Goal: Use online tool/utility

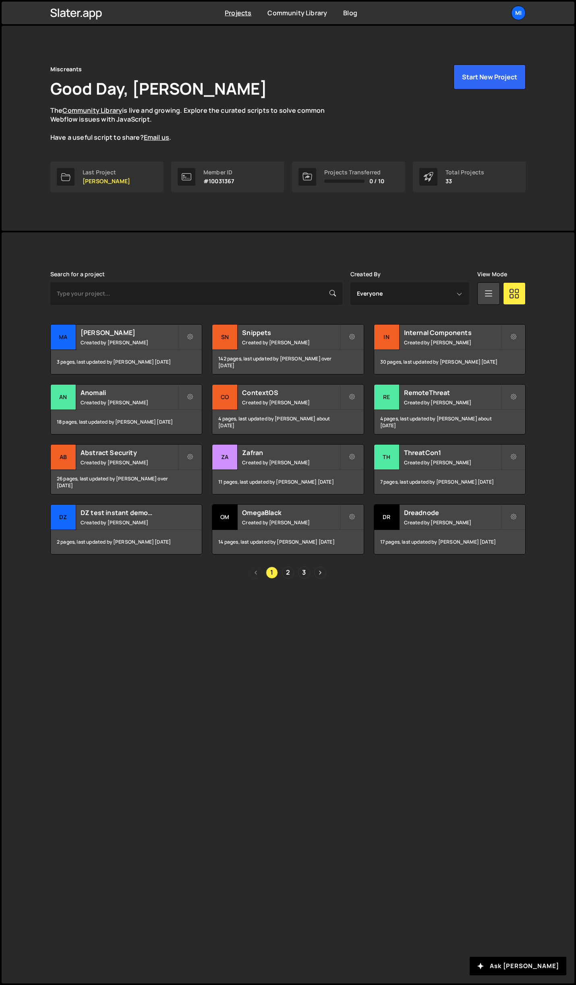
click at [286, 579] on div "[PERSON_NAME] is designed for desktop use. Please use a larger screen to access…" at bounding box center [287, 424] width 499 height 385
click at [286, 574] on link "2" at bounding box center [288, 573] width 12 height 12
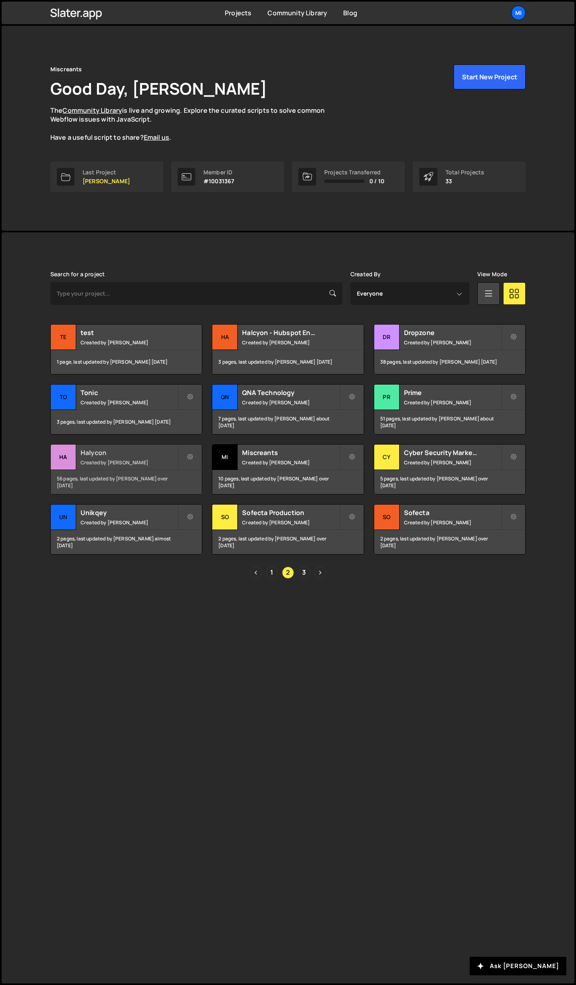
click at [157, 449] on h2 "Halycon" at bounding box center [129, 452] width 97 height 9
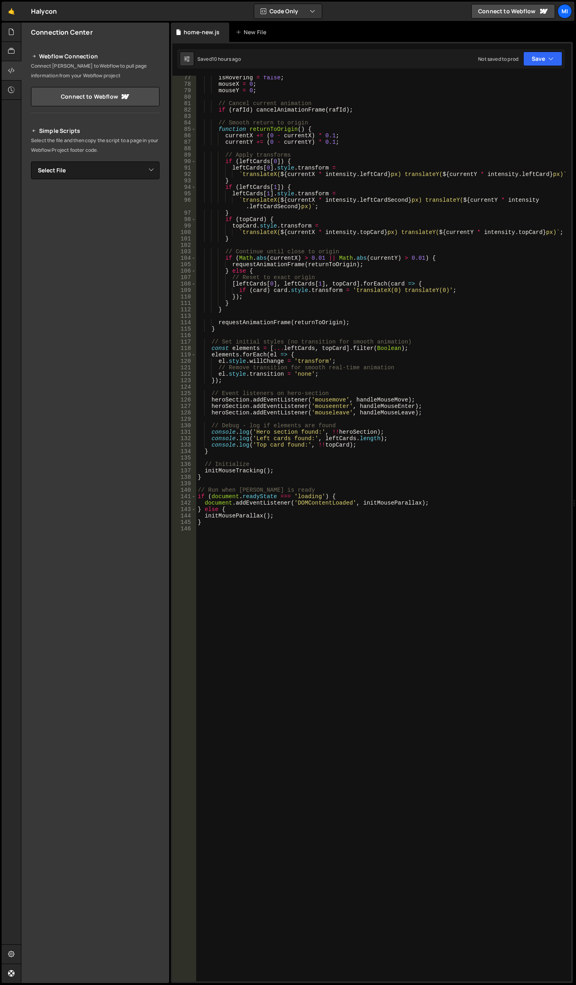
scroll to position [491, 0]
click at [293, 698] on div "isHovering = false ; mouseX = 0 ; mouseY = 0 ; // Cancel current animation if (…" at bounding box center [382, 533] width 372 height 919
paste textarea "document.addEventListener('DOMContentLoaded', initHeroCardsAnimation);"
type textarea "document.addEventListener('DOMContentLoaded', initHeroCardsAnimation);"
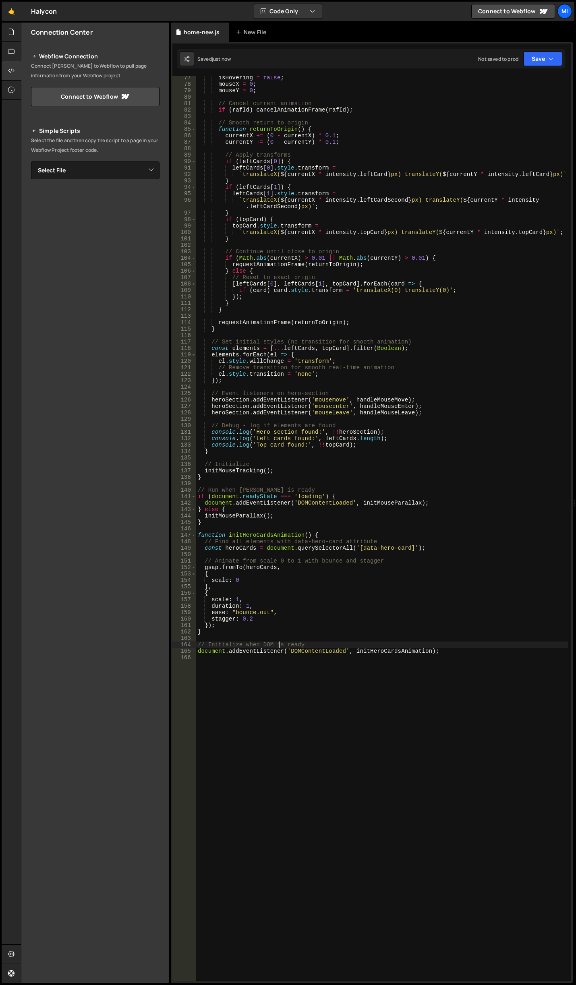
click at [280, 643] on div "isHovering = false ; mouseX = 0 ; mouseY = 0 ; // Cancel current animation if (…" at bounding box center [382, 533] width 372 height 919
click at [288, 565] on div "isHovering = false ; mouseX = 0 ; mouseY = 0 ; // Cancel current animation if (…" at bounding box center [382, 533] width 372 height 919
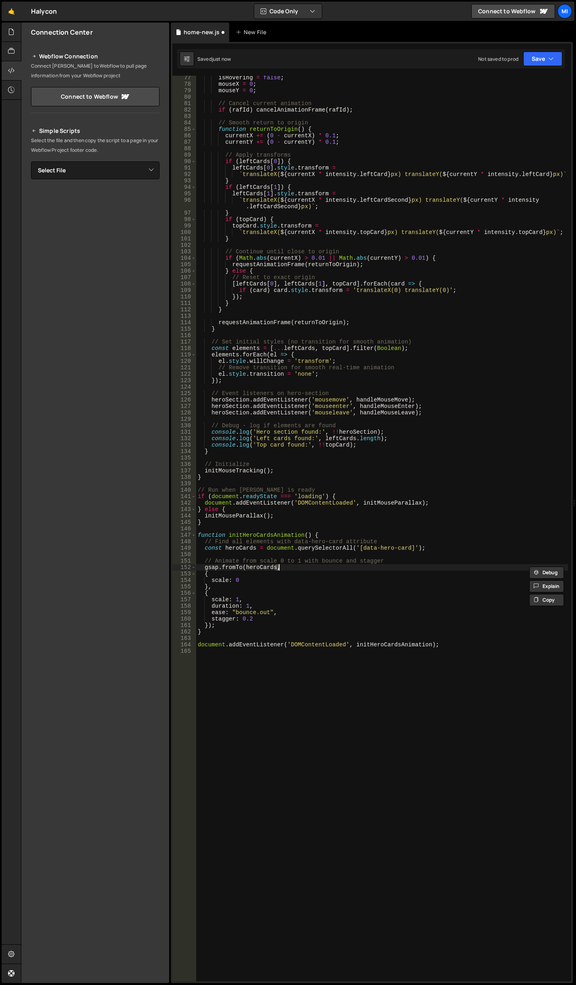
click at [288, 561] on div "isHovering = false ; mouseX = 0 ; mouseY = 0 ; // Cancel current animation if (…" at bounding box center [382, 533] width 372 height 919
click at [286, 542] on div "isHovering = false ; mouseX = 0 ; mouseY = 0 ; // Cancel current animation if (…" at bounding box center [382, 533] width 372 height 919
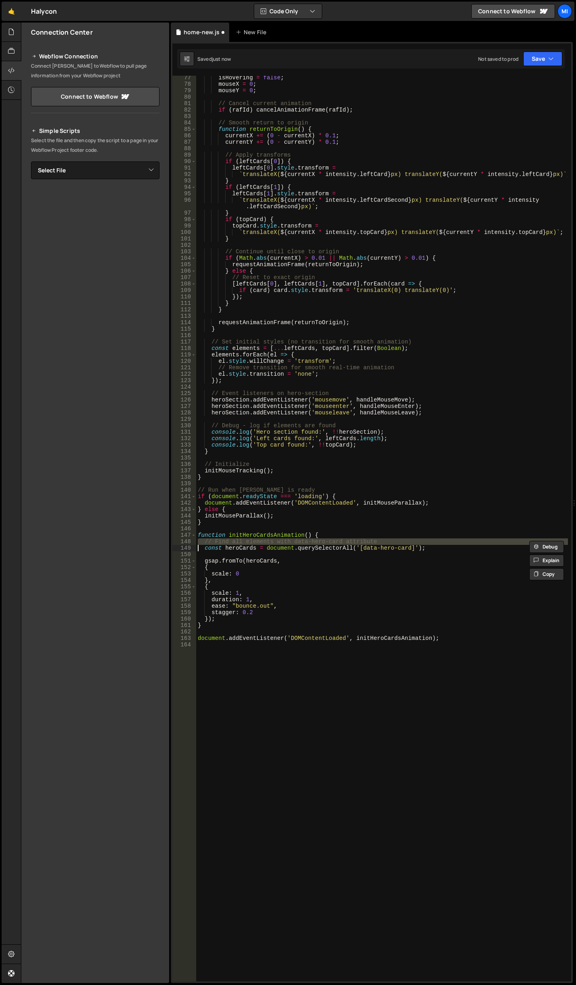
click at [286, 542] on div "isHovering = false ; mouseX = 0 ; mouseY = 0 ; // Cancel current animation if (…" at bounding box center [382, 533] width 372 height 919
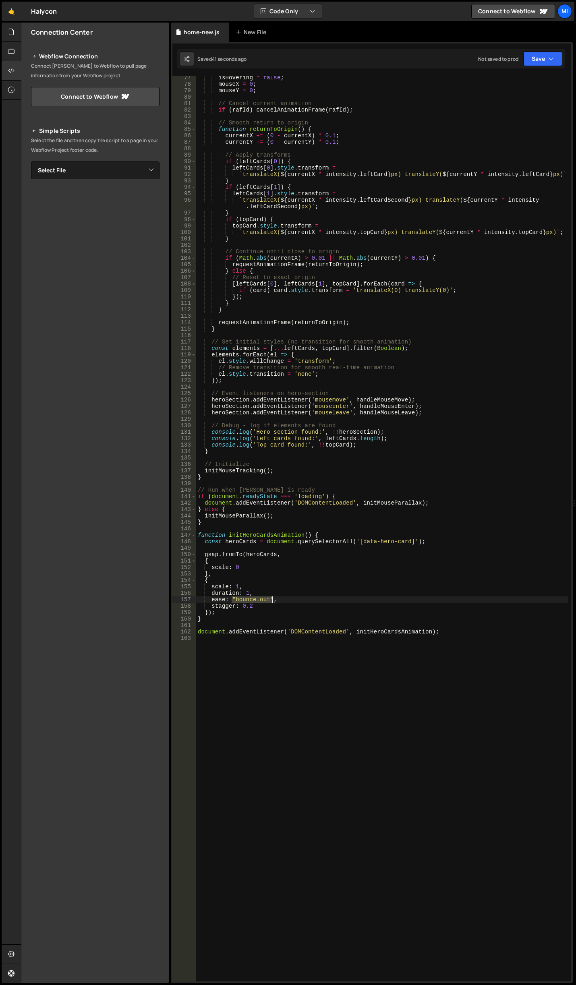
drag, startPoint x: 231, startPoint y: 601, endPoint x: 271, endPoint y: 598, distance: 40.4
click at [271, 598] on div "isHovering = false ; mouseX = 0 ; mouseY = 0 ; // Cancel current animation if (…" at bounding box center [382, 533] width 372 height 919
paste textarea "elastic.out(1,0.75)","
click at [227, 605] on div "isHovering = false ; mouseX = 0 ; mouseY = 0 ; // Cancel current animation if (…" at bounding box center [382, 533] width 372 height 919
type textarea ","
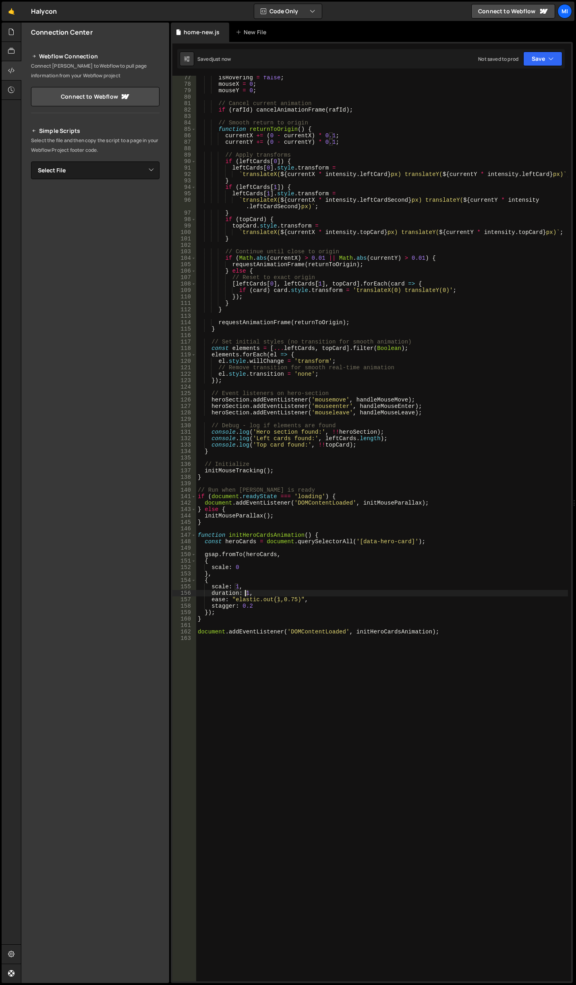
click at [246, 591] on div "isHovering = false ; mouseX = 0 ; mouseY = 0 ; // Cancel current animation if (…" at bounding box center [382, 533] width 372 height 919
click at [284, 610] on div "isHovering = false ; mouseX = 0 ; mouseY = 0 ; // Cancel current animation if (…" at bounding box center [382, 533] width 372 height 919
click at [283, 607] on div "isHovering = false ; mouseX = 0 ; mouseY = 0 ; // Cancel current animation if (…" at bounding box center [382, 533] width 372 height 919
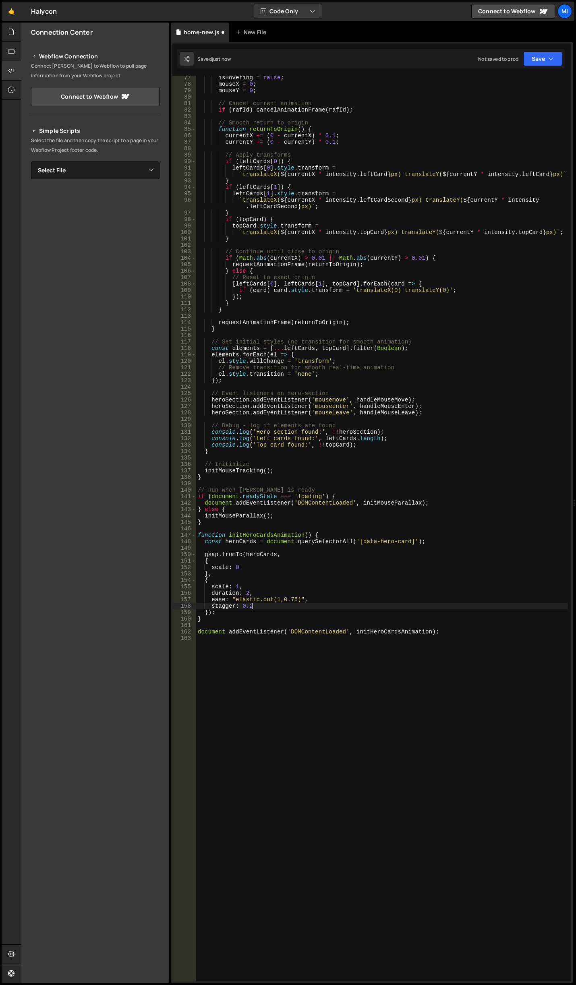
type textarea "stagger: 0.2,"
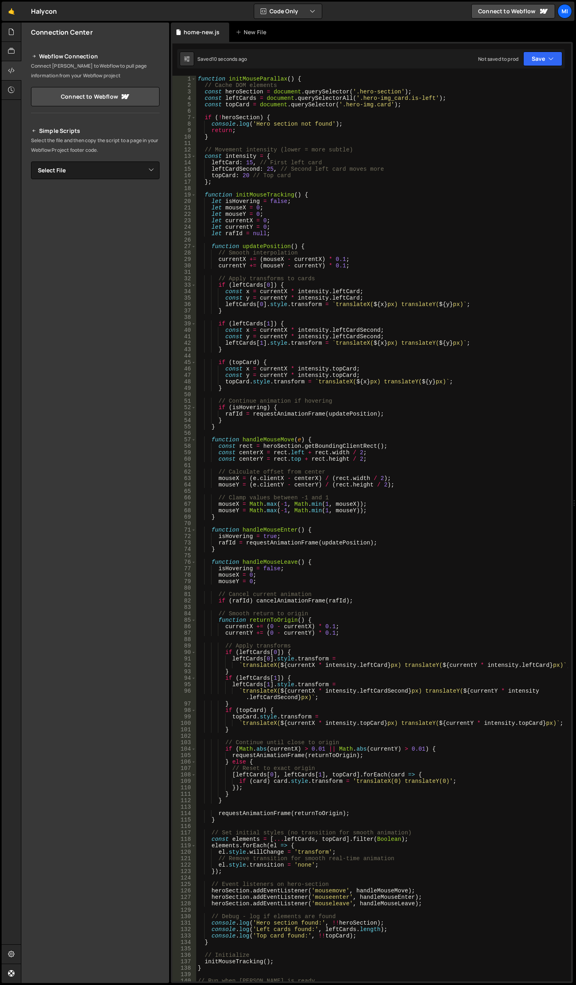
scroll to position [0, 0]
click at [249, 177] on div "function initMouseParallax ( ) { // Cache DOM elements const heroSection = docu…" at bounding box center [382, 535] width 372 height 919
type textarea "topCard: 40 // Top card"
